Goal: Task Accomplishment & Management: Manage account settings

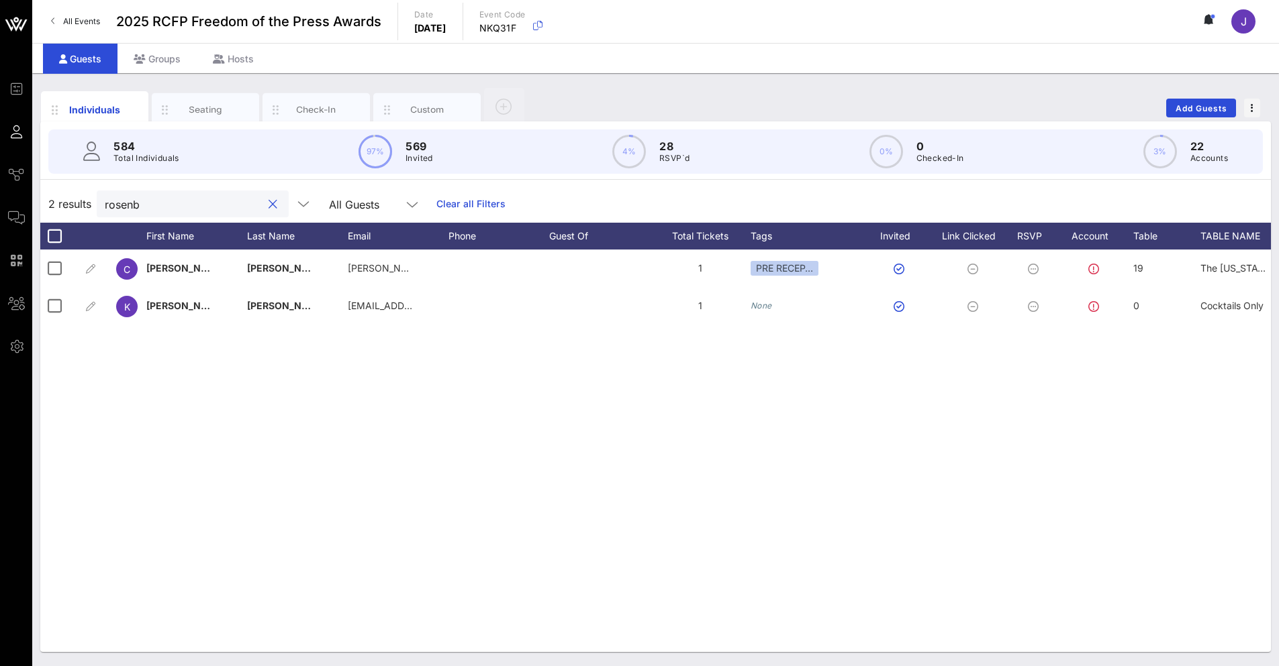
click at [166, 211] on input "rosenb" at bounding box center [183, 203] width 157 height 17
drag, startPoint x: 166, startPoint y: 211, endPoint x: 87, endPoint y: 192, distance: 81.4
click at [87, 192] on div "2 results rosenb All Guests Clear all Filters" at bounding box center [655, 204] width 1230 height 38
type input "[PERSON_NAME]"
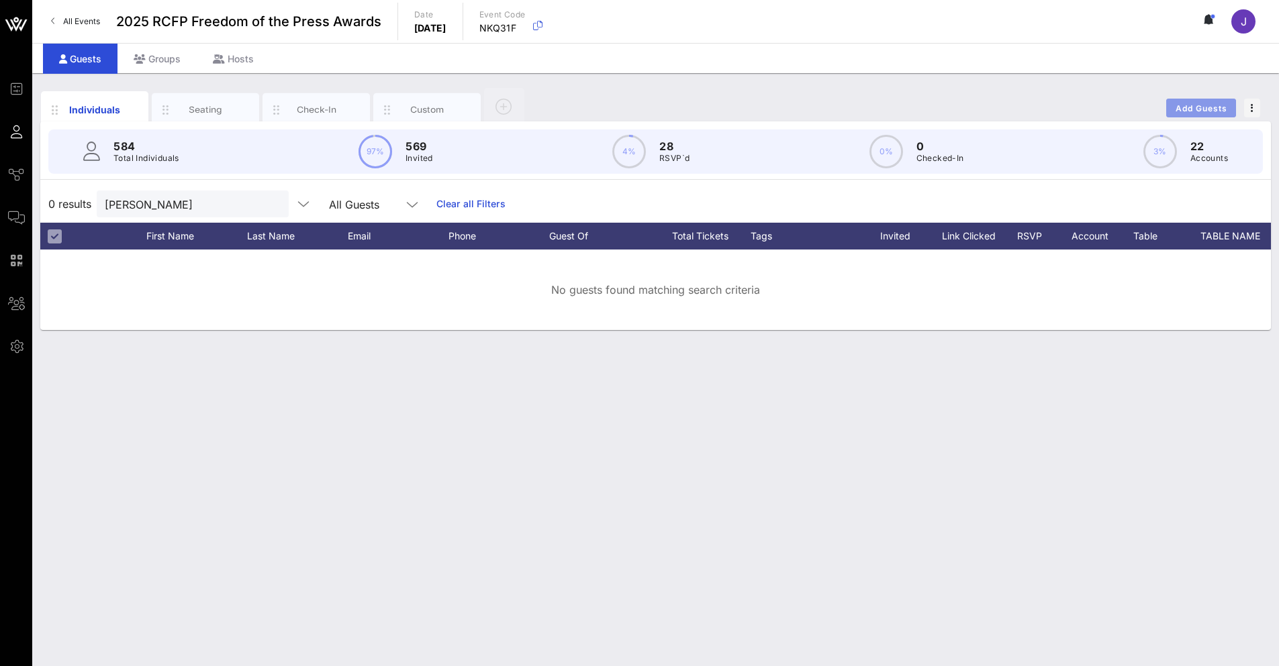
click at [1213, 108] on span "Add Guests" at bounding box center [1201, 108] width 53 height 10
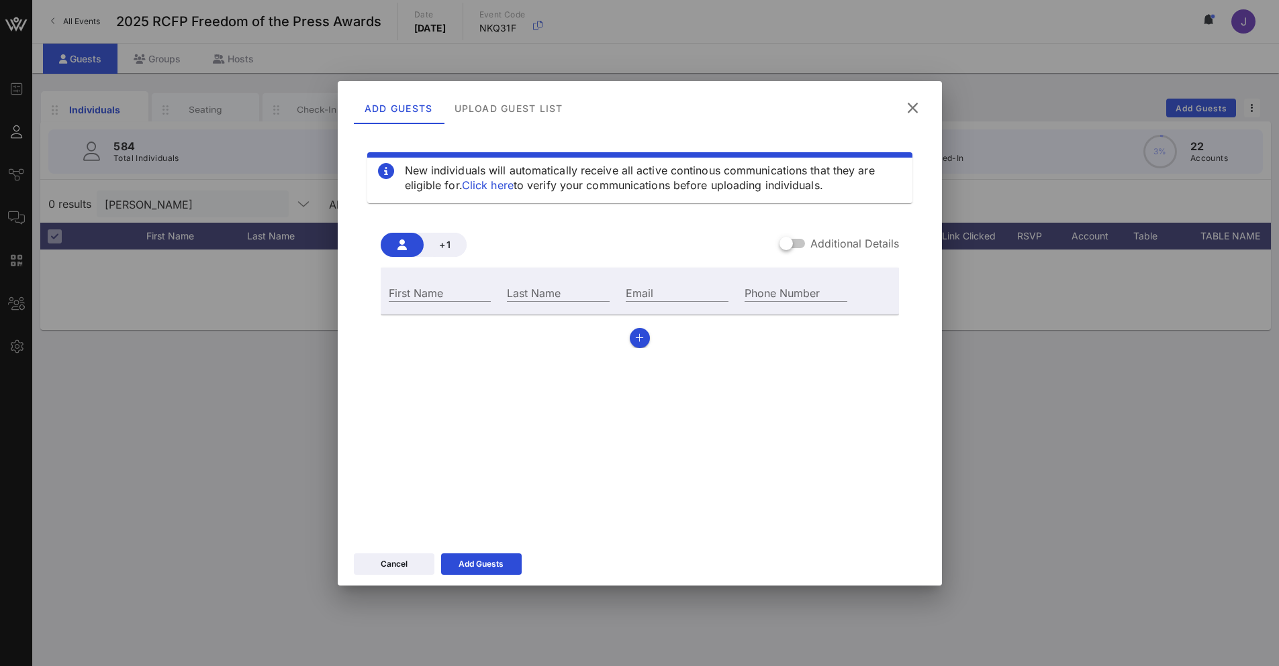
click at [843, 250] on label "Additional Details" at bounding box center [854, 243] width 89 height 13
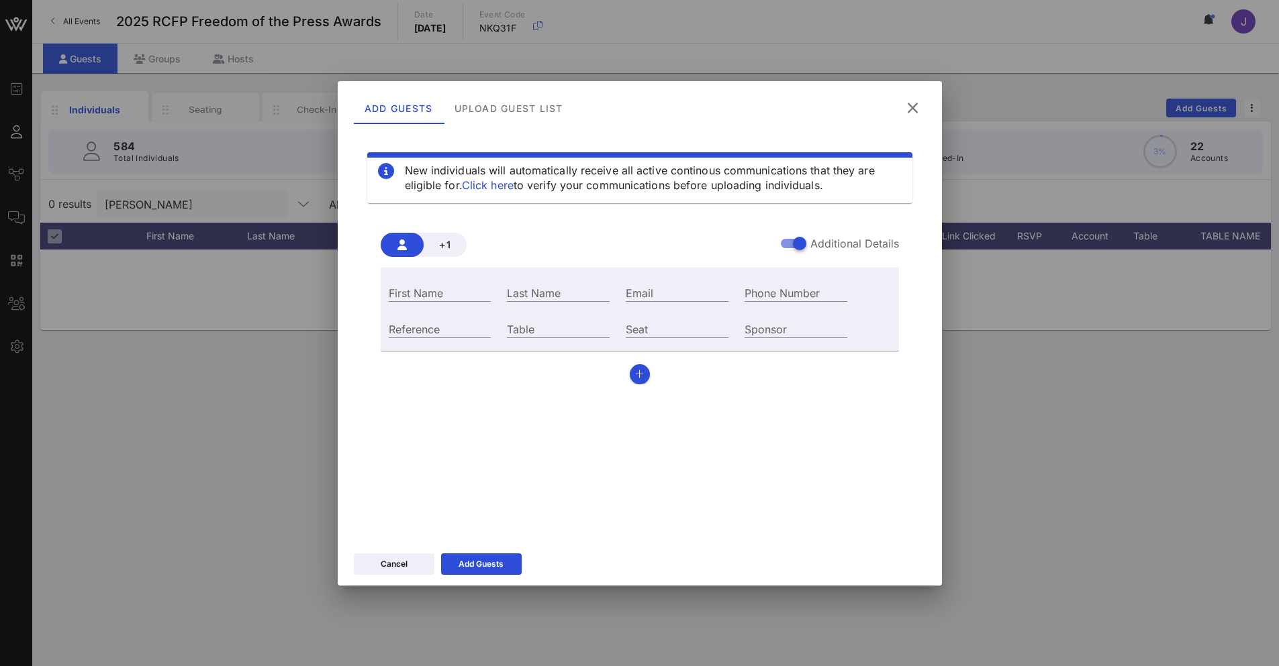
click at [592, 340] on div "Table" at bounding box center [558, 327] width 119 height 36
click at [593, 330] on input "Table" at bounding box center [558, 328] width 103 height 17
type input "37"
click at [456, 291] on input "First Name" at bounding box center [440, 292] width 103 height 17
type input "[PERSON_NAME]"
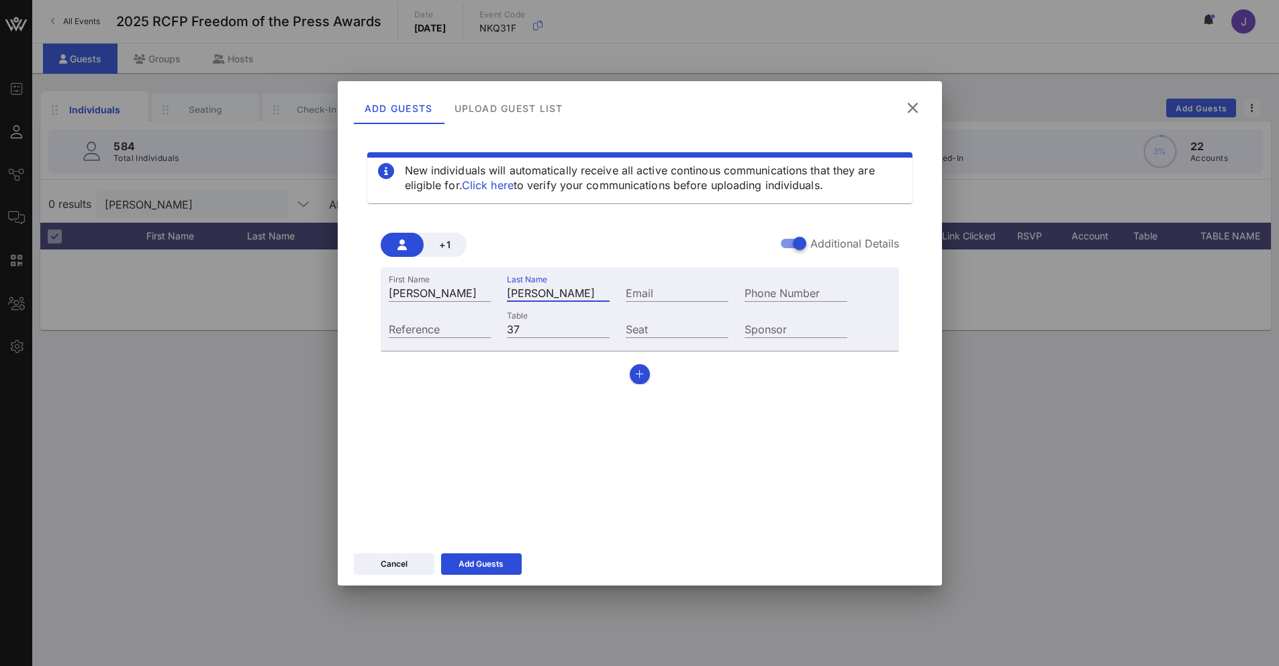
type input "[PERSON_NAME]"
paste input "[PERSON_NAME][EMAIL_ADDRESS][PERSON_NAME][DOMAIN_NAME]"
type input "[PERSON_NAME][EMAIL_ADDRESS][PERSON_NAME][DOMAIN_NAME]"
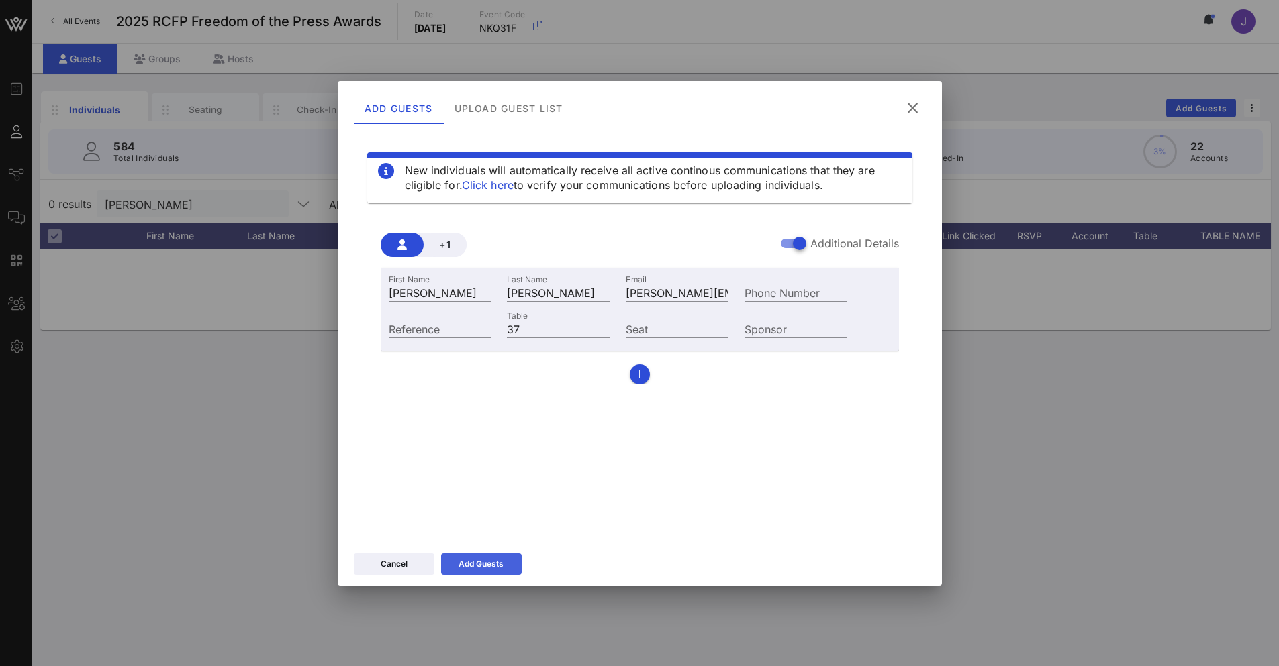
click at [471, 559] on div "Add Guests" at bounding box center [480, 564] width 45 height 13
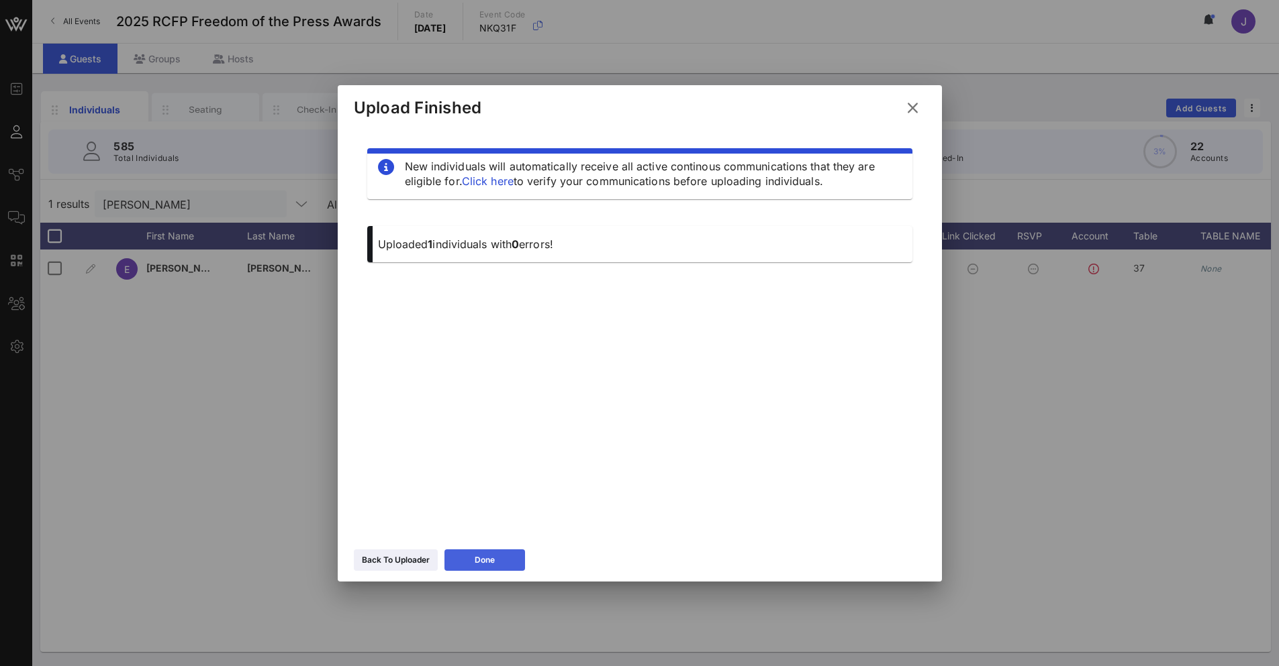
click at [495, 564] on div "Done" at bounding box center [485, 560] width 20 height 13
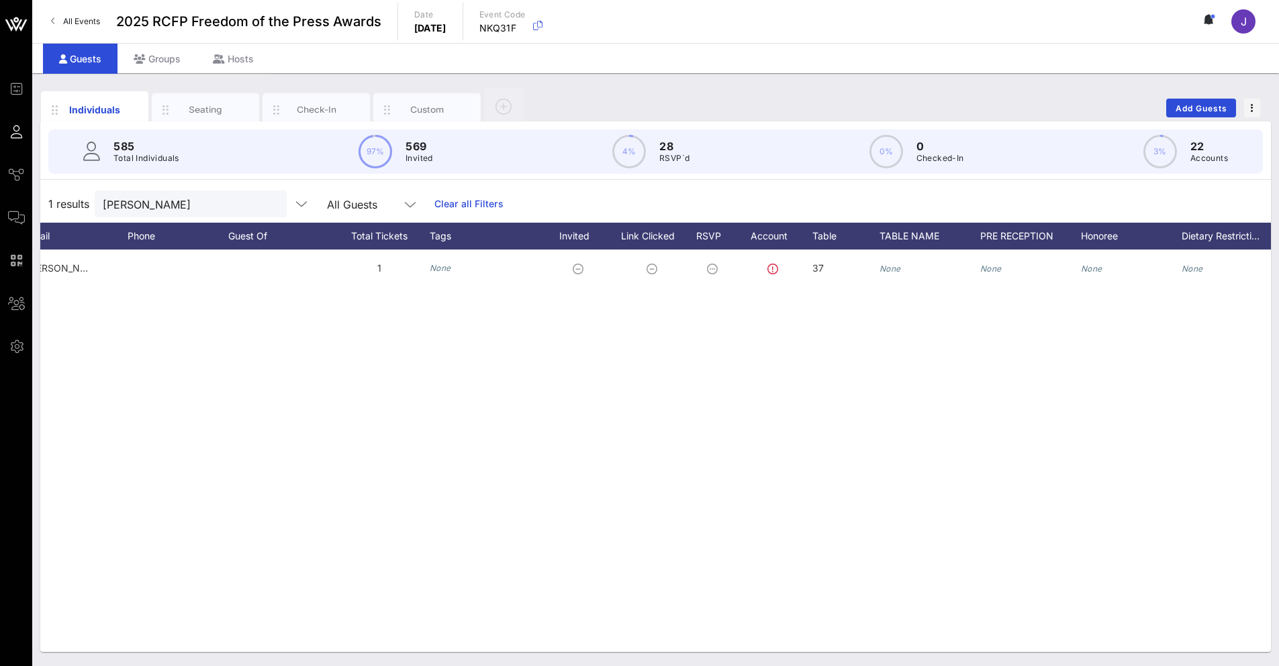
scroll to position [0, 345]
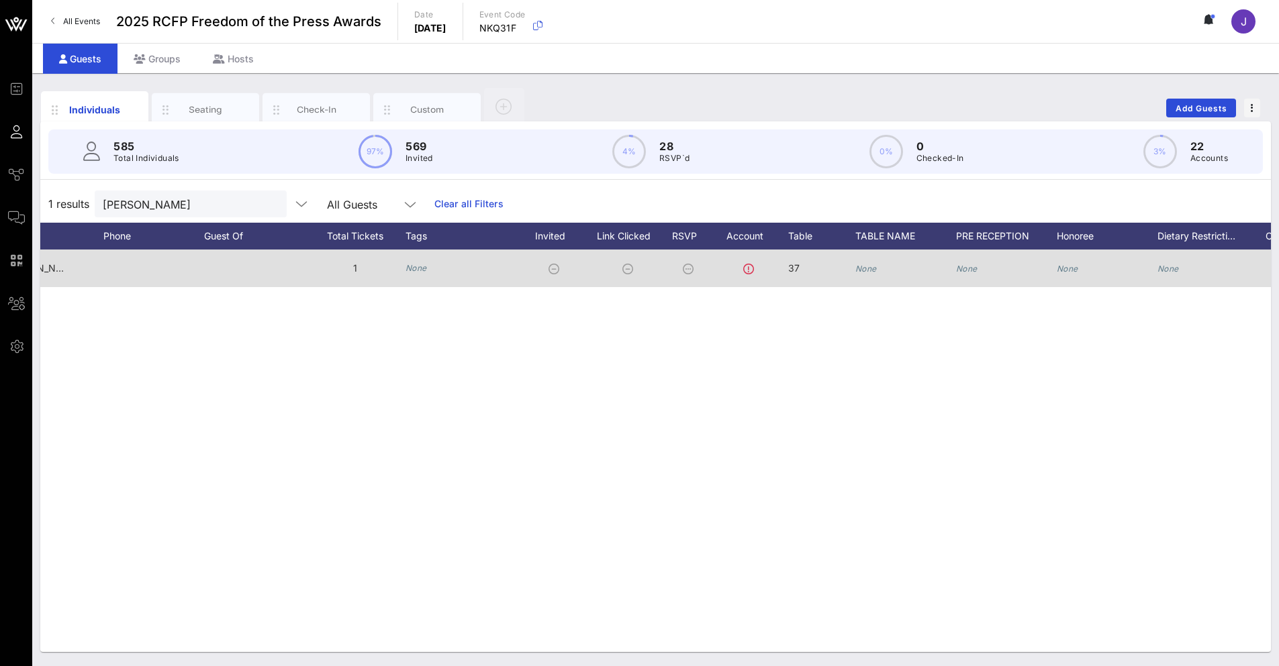
click at [876, 272] on icon "None" at bounding box center [865, 269] width 21 height 10
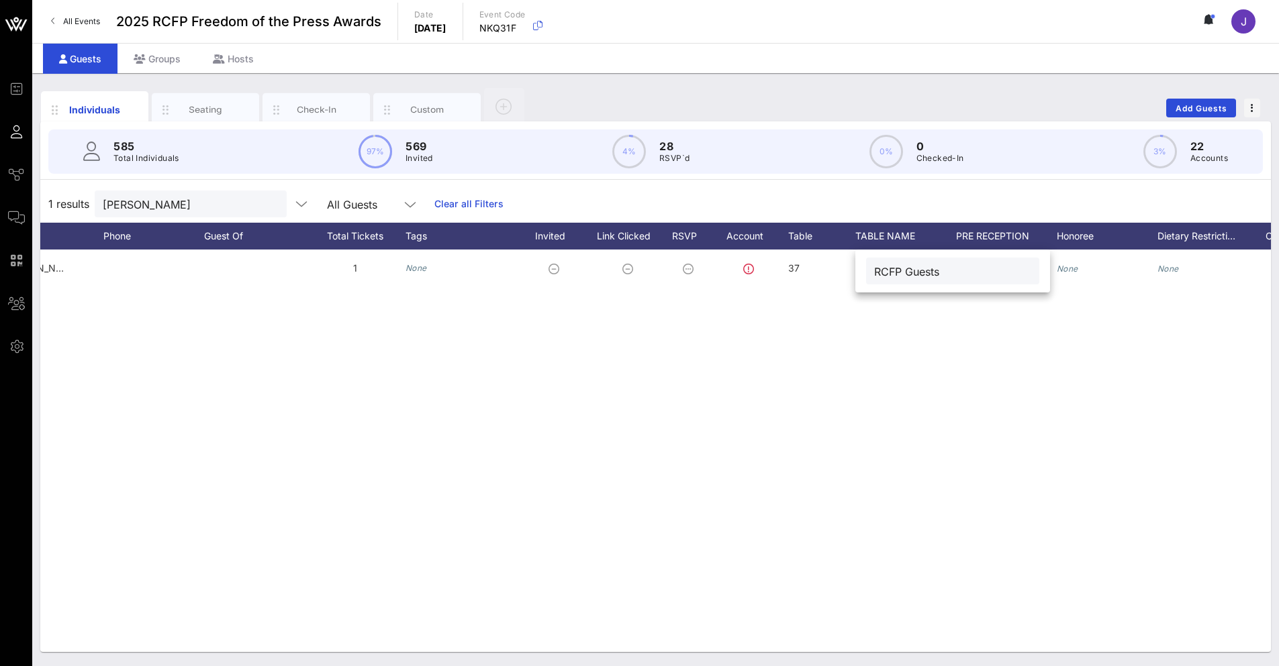
click at [875, 271] on input "RCFP Guests" at bounding box center [952, 270] width 157 height 17
type input "RCFP Guests"
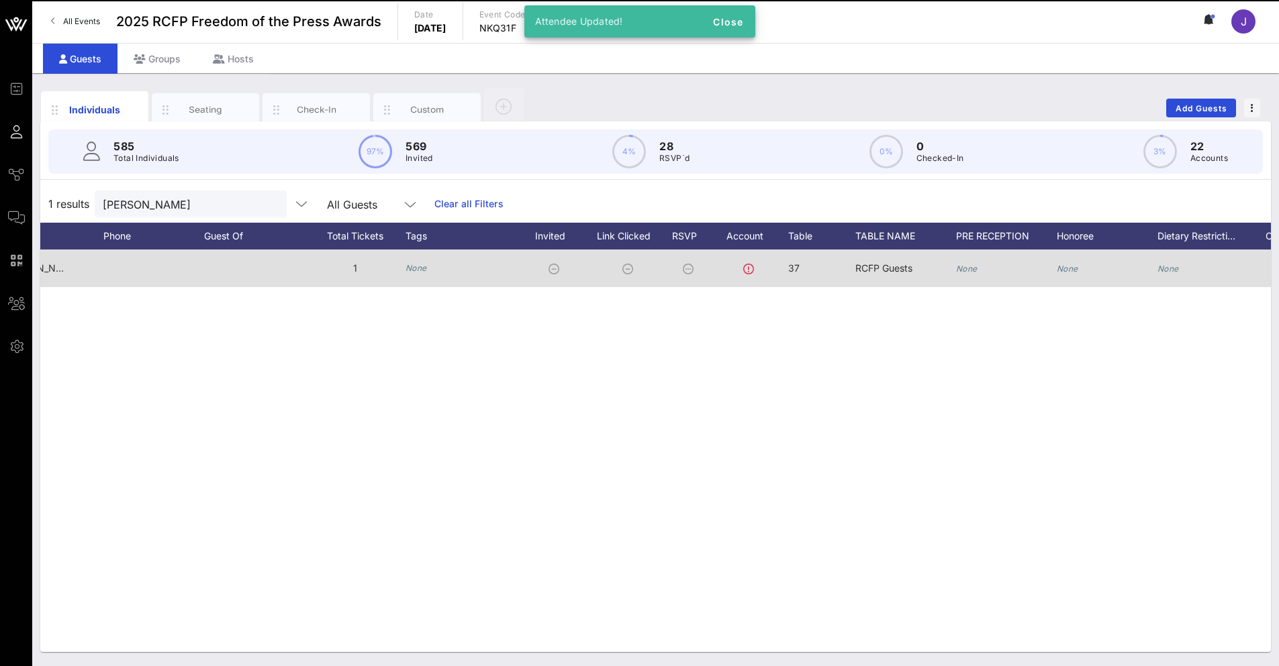
click at [1179, 271] on div "None" at bounding box center [1207, 276] width 101 height 53
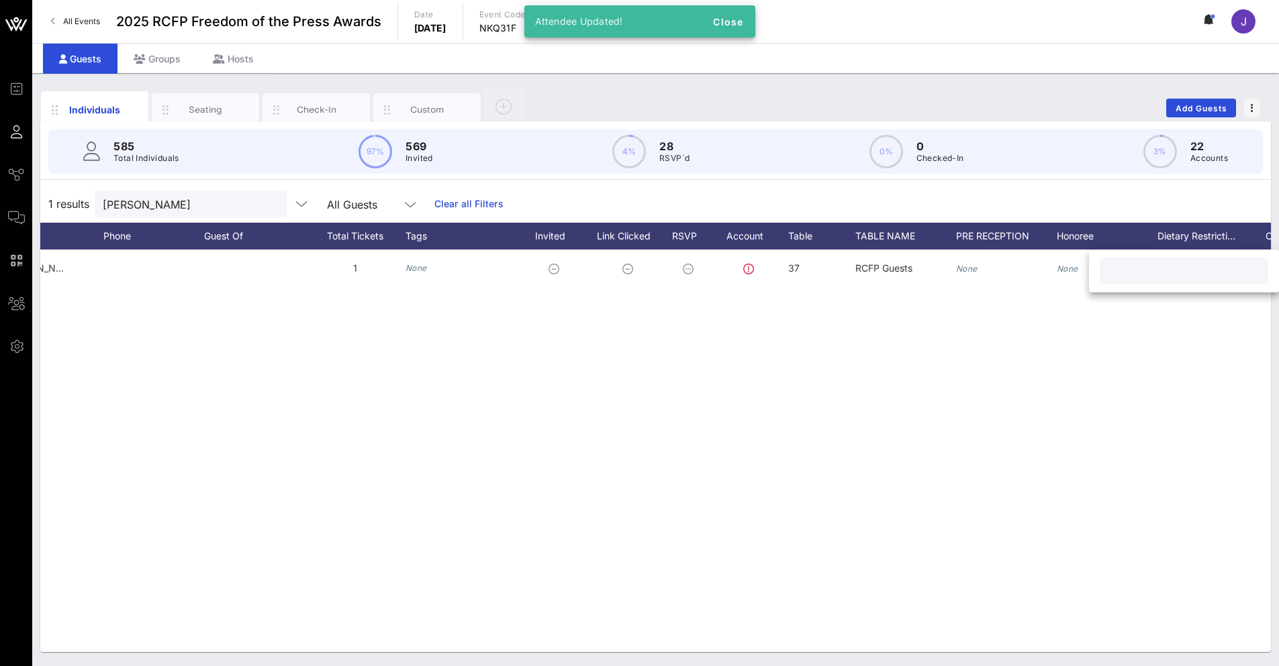
scroll to position [0, 534]
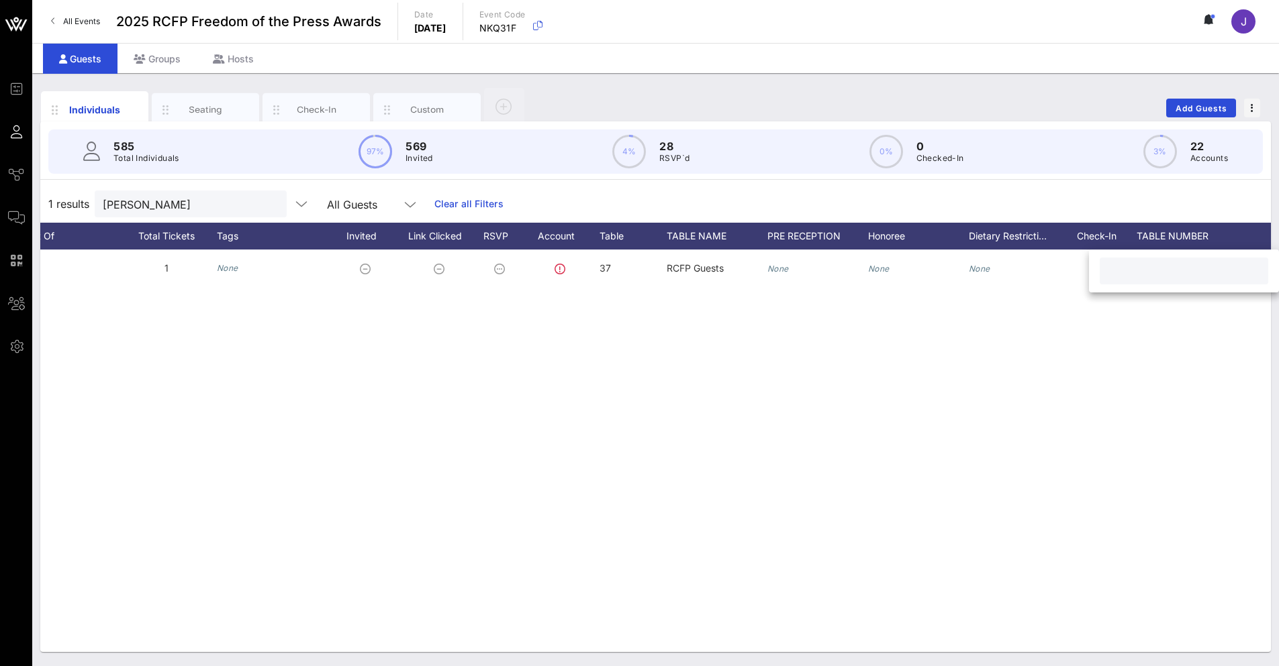
click at [1109, 381] on div "E [PERSON_NAME] [PERSON_NAME][EMAIL_ADDRESS][PERSON_NAME][DOMAIN_NAME] 1 None 3…" at bounding box center [655, 451] width 1230 height 403
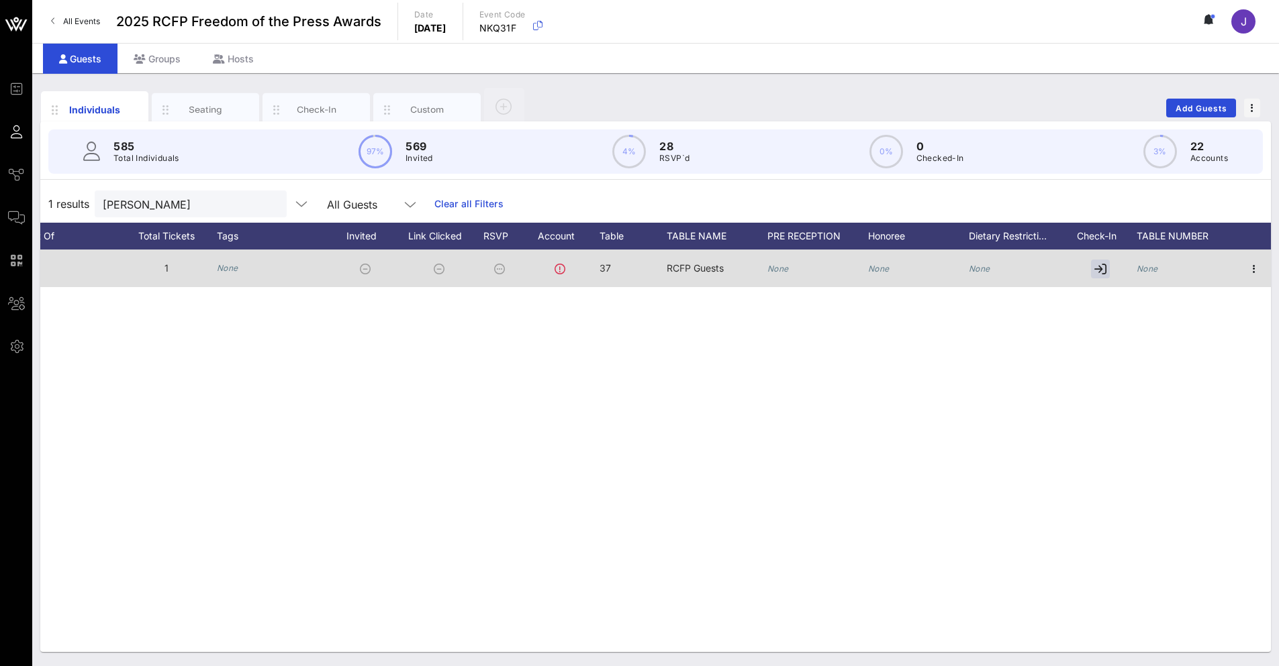
click at [1152, 266] on icon "None" at bounding box center [1146, 269] width 21 height 10
type input "37"
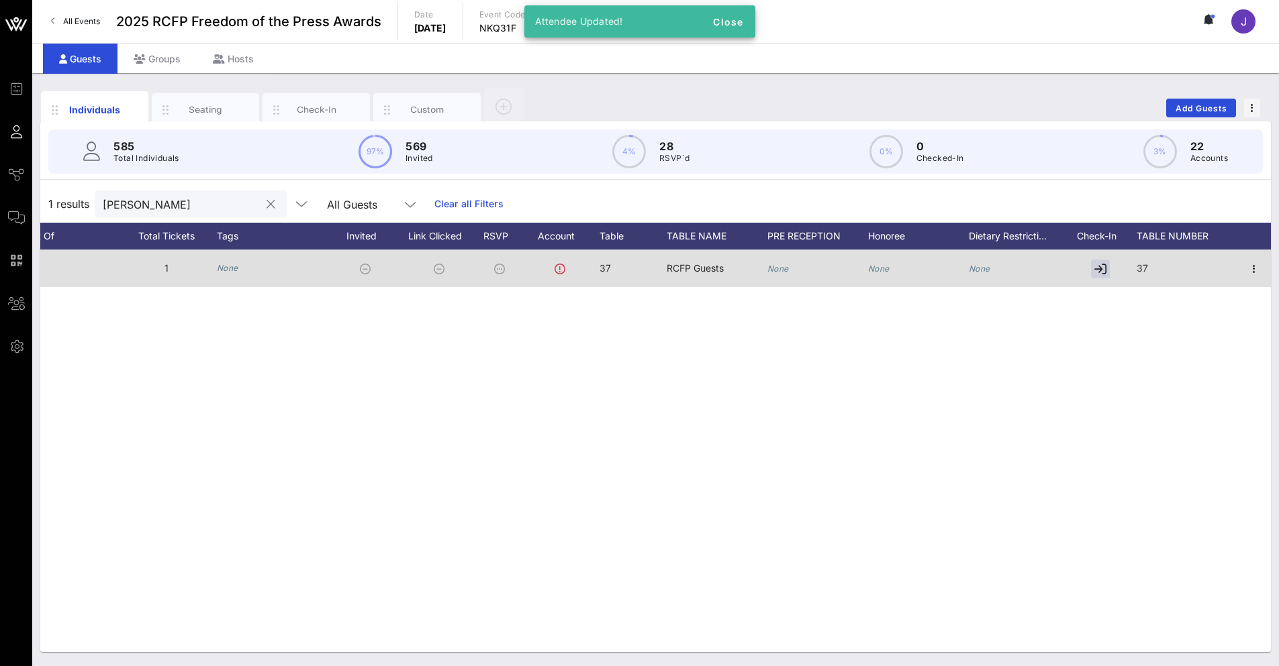
click at [266, 201] on button "clear icon" at bounding box center [270, 204] width 9 height 13
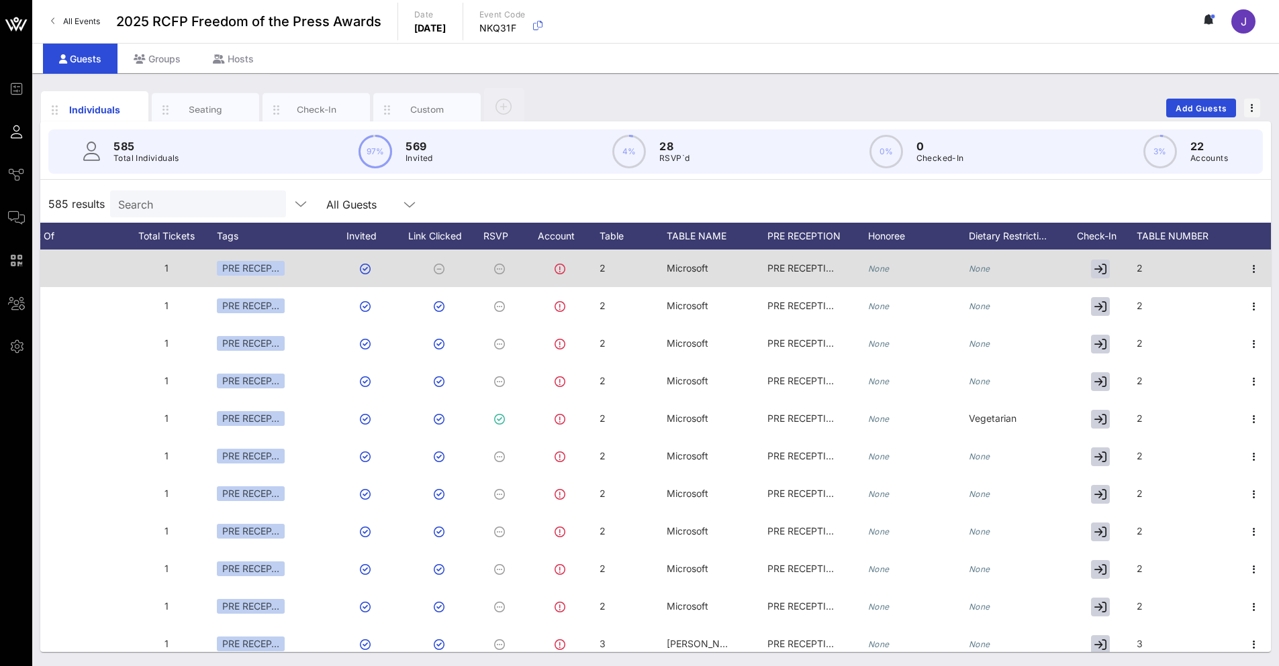
click at [1207, 27] on button at bounding box center [1209, 21] width 28 height 23
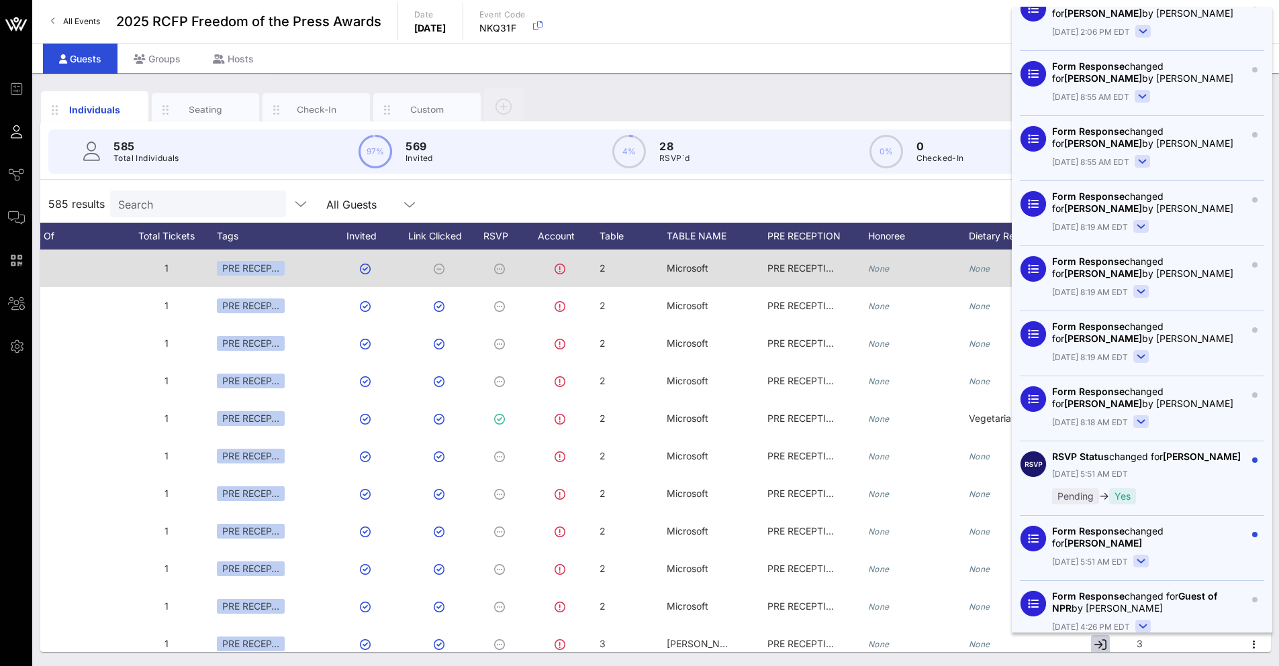
scroll to position [1812, 0]
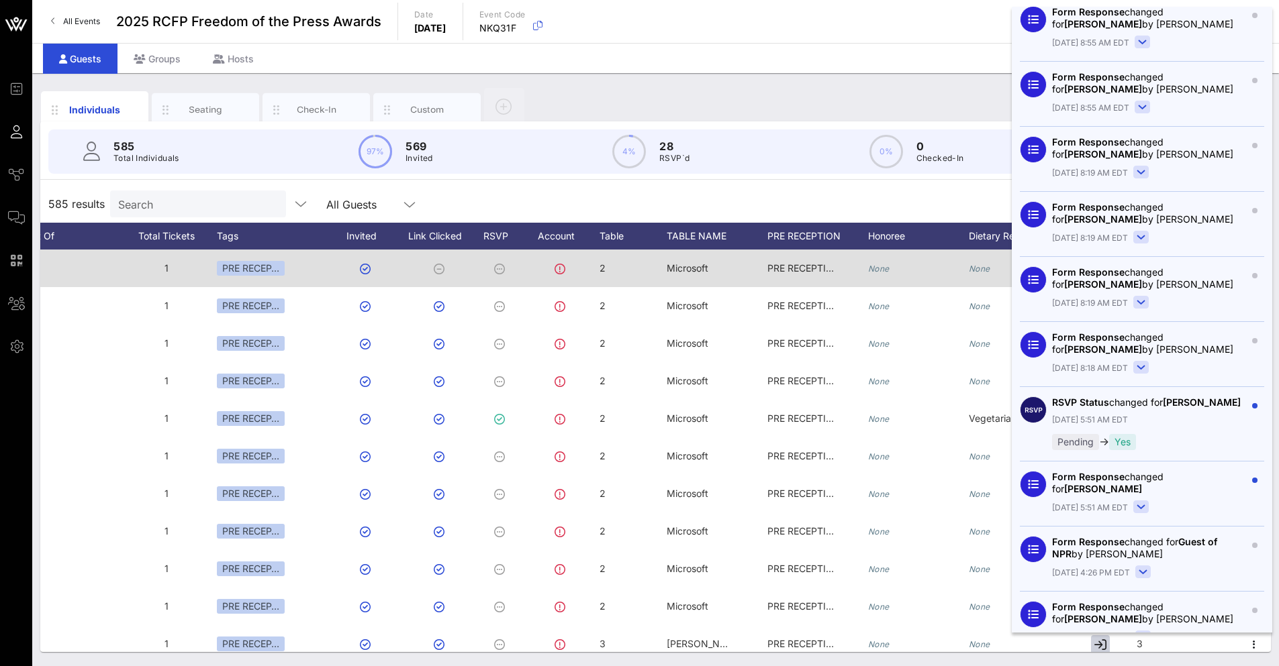
click at [847, 66] on div "Guests Groups Hosts" at bounding box center [655, 58] width 1246 height 30
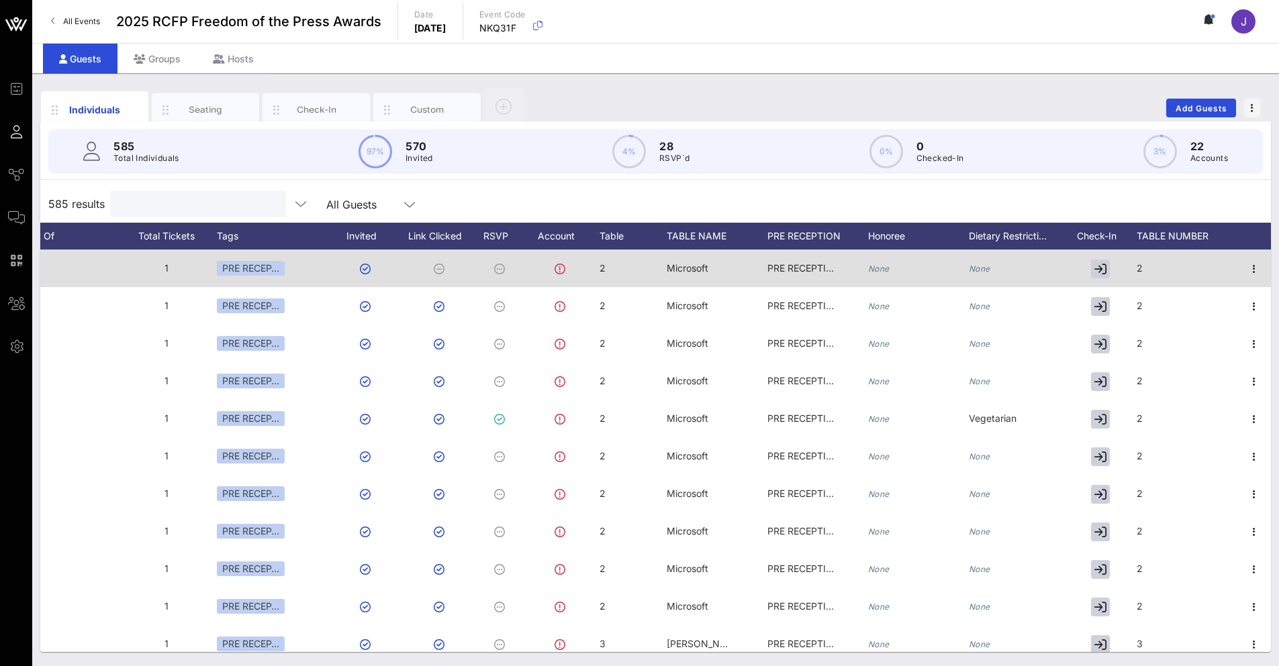
click at [183, 195] on input "text" at bounding box center [196, 203] width 157 height 17
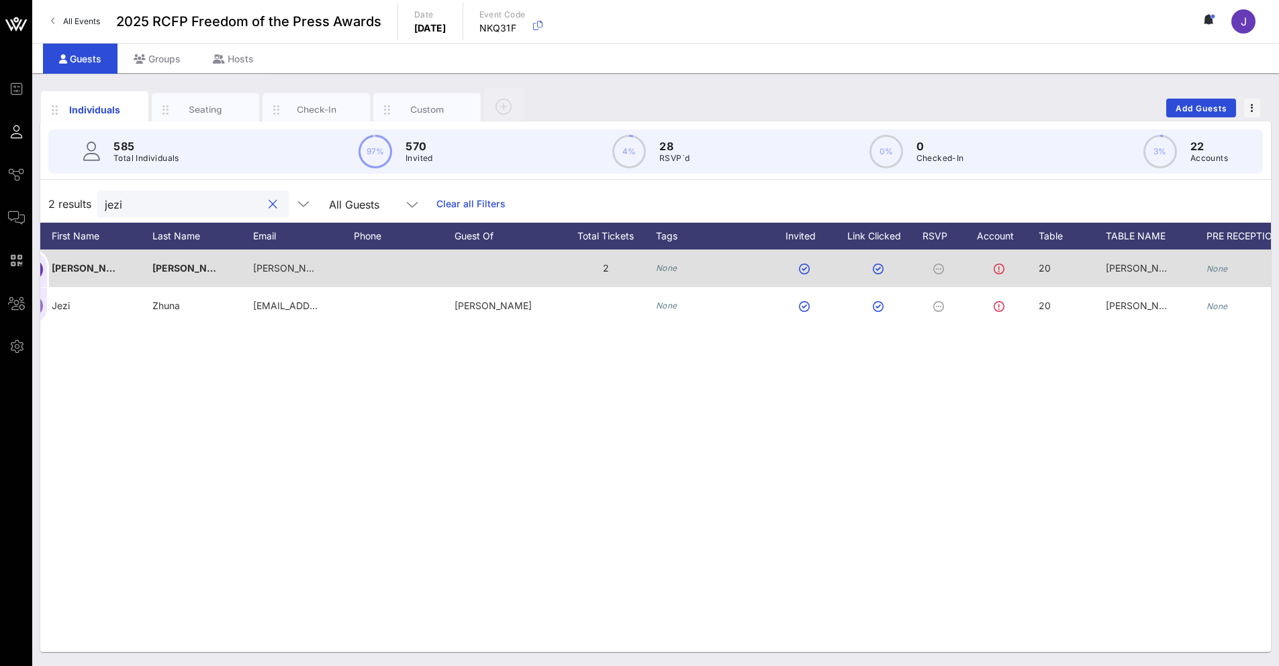
scroll to position [0, 0]
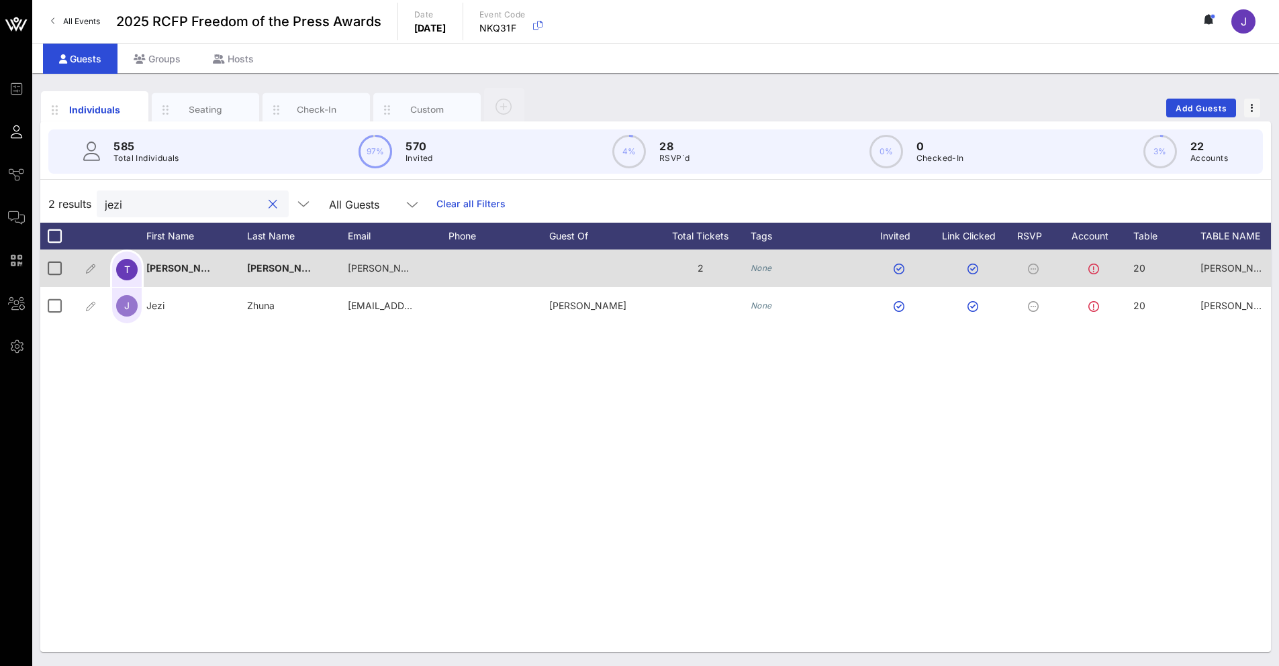
click at [121, 587] on div "T [PERSON_NAME] [PERSON_NAME][EMAIL_ADDRESS][DOMAIN_NAME] 2 None 20 [PERSON_NAM…" at bounding box center [655, 451] width 1230 height 403
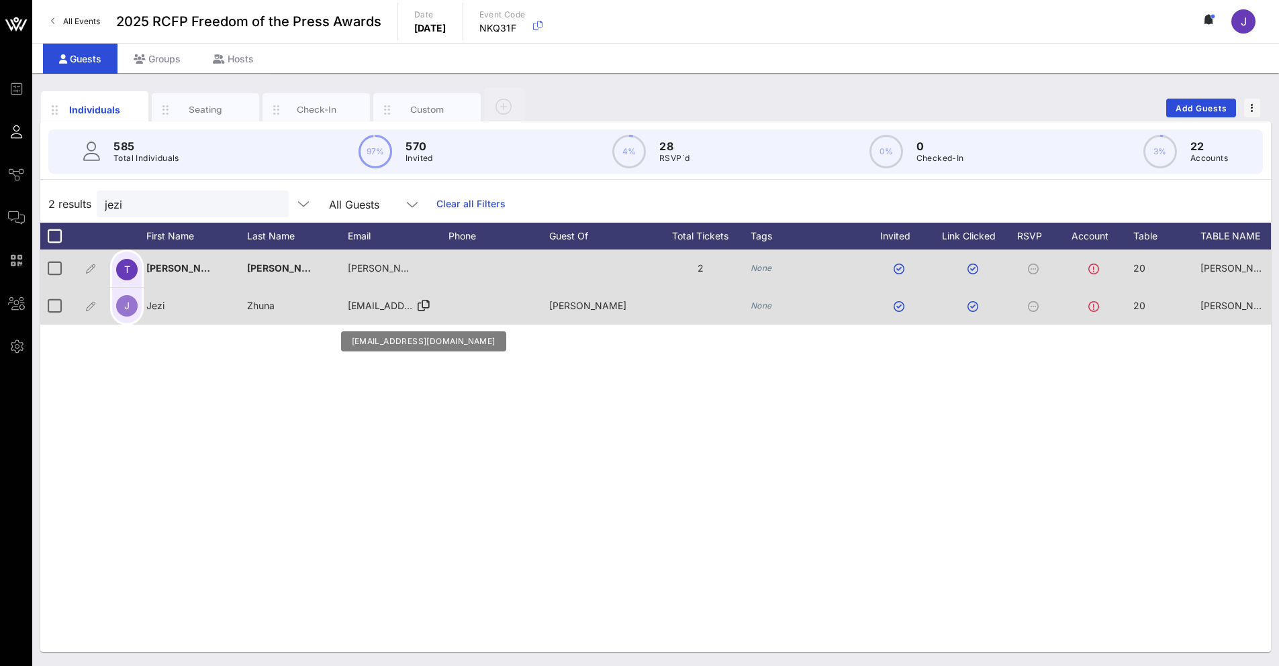
click at [368, 311] on span "[EMAIL_ADDRESS][DOMAIN_NAME]" at bounding box center [429, 305] width 162 height 11
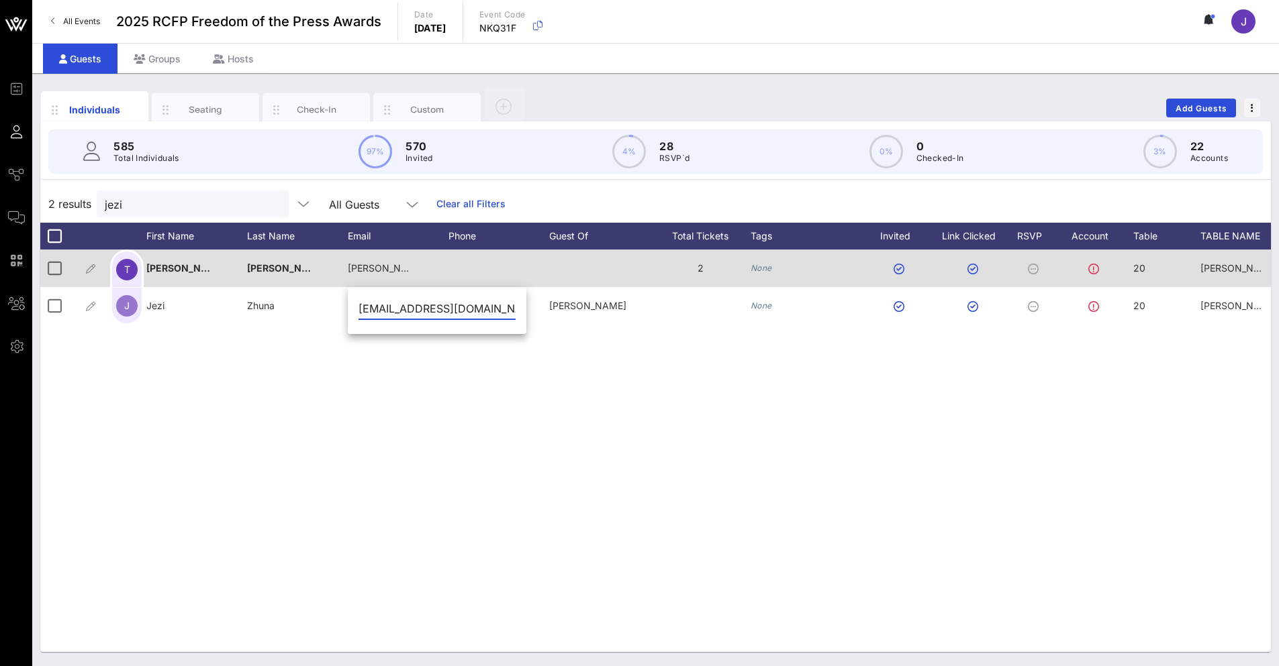
click at [371, 308] on input "[EMAIL_ADDRESS][DOMAIN_NAME]" at bounding box center [436, 308] width 157 height 21
click at [206, 166] on div "585 Total Individuals 97% 570 Invited 4% 28 RSVP`d 0% 0 Checked-In 3% 22 Accoun…" at bounding box center [655, 152] width 1214 height 44
click at [171, 217] on div "jezi" at bounding box center [183, 204] width 157 height 27
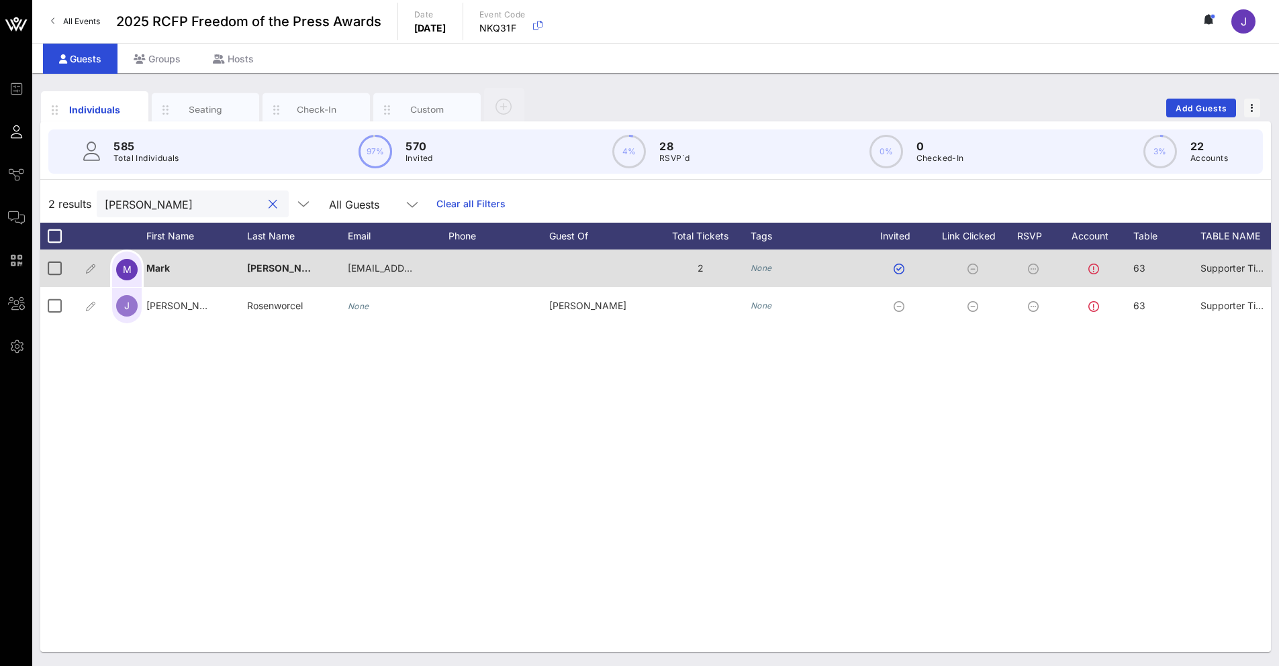
type input "[PERSON_NAME]"
